Goal: Check status: Check status

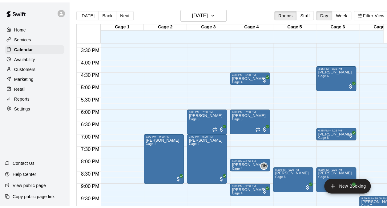
scroll to position [391, 0]
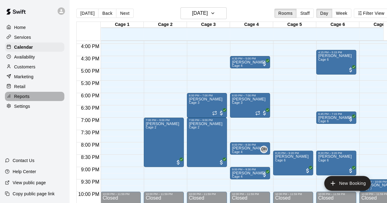
click at [26, 97] on p "Reports" at bounding box center [21, 96] width 15 height 6
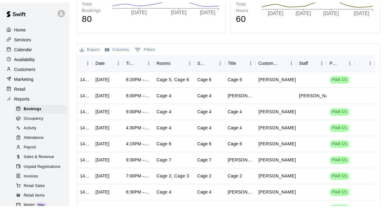
scroll to position [123, 0]
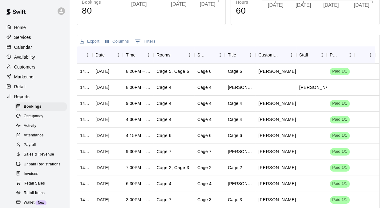
click at [38, 157] on span "Sales & Revenue" at bounding box center [39, 154] width 30 height 6
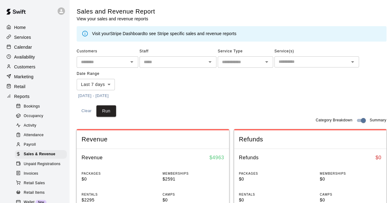
click at [102, 96] on button "[DATE] - [DATE]" at bounding box center [94, 96] width 34 height 10
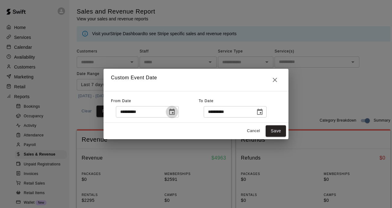
click at [176, 111] on icon "Choose date, selected date is Sep 8, 2025" at bounding box center [171, 111] width 7 height 7
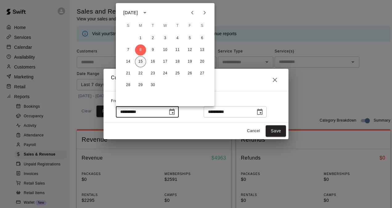
click at [142, 62] on button "15" at bounding box center [140, 61] width 11 height 11
type input "**********"
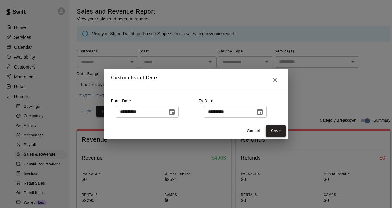
click at [272, 132] on button "Save" at bounding box center [275, 130] width 20 height 11
type input "******"
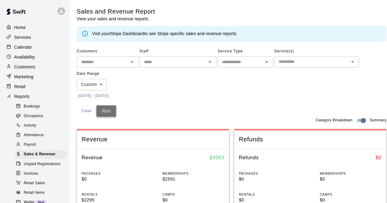
click at [103, 111] on button "Run" at bounding box center [106, 110] width 20 height 11
